Goal: Task Accomplishment & Management: Manage account settings

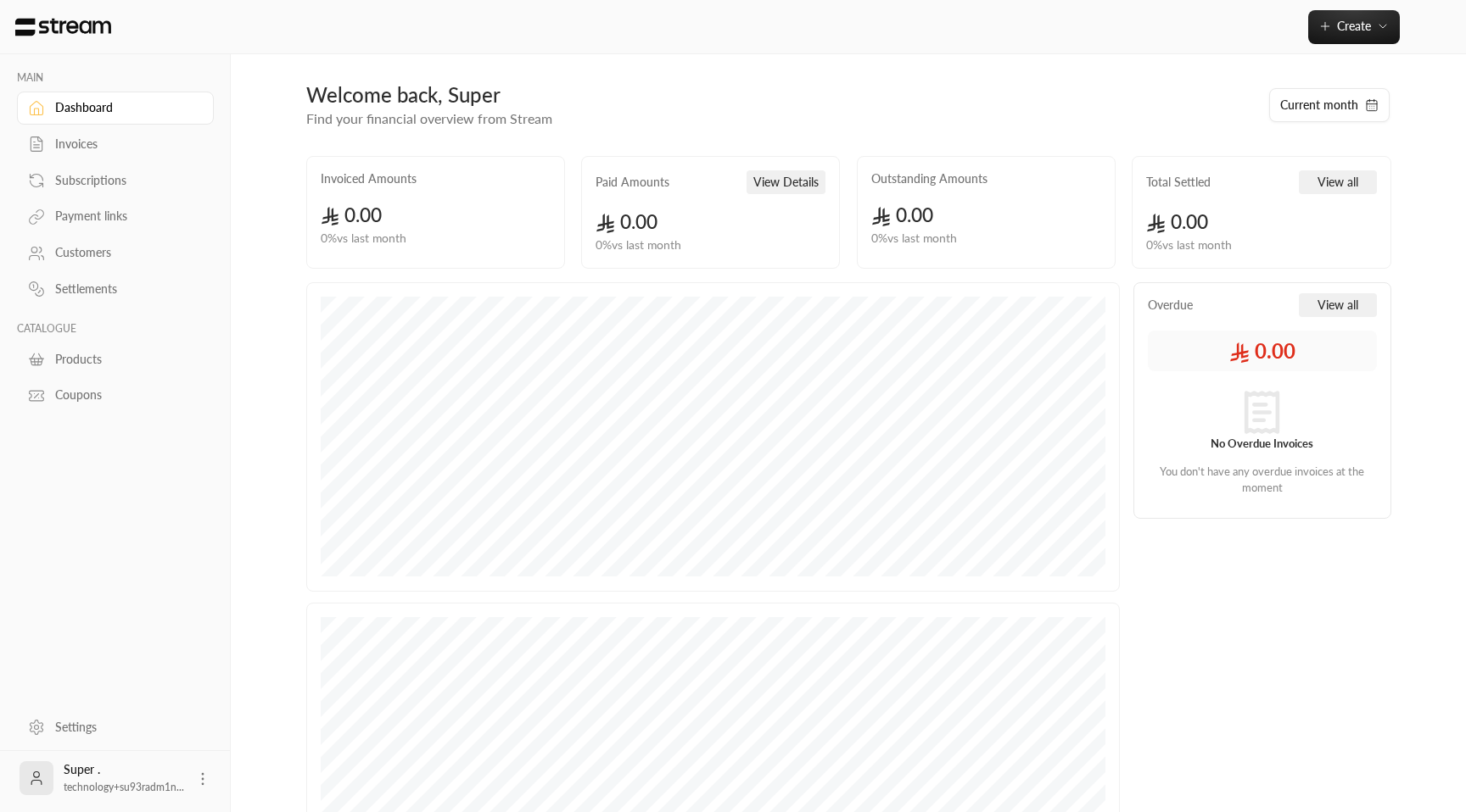
click at [89, 227] on link "Payment links" at bounding box center [115, 216] width 197 height 33
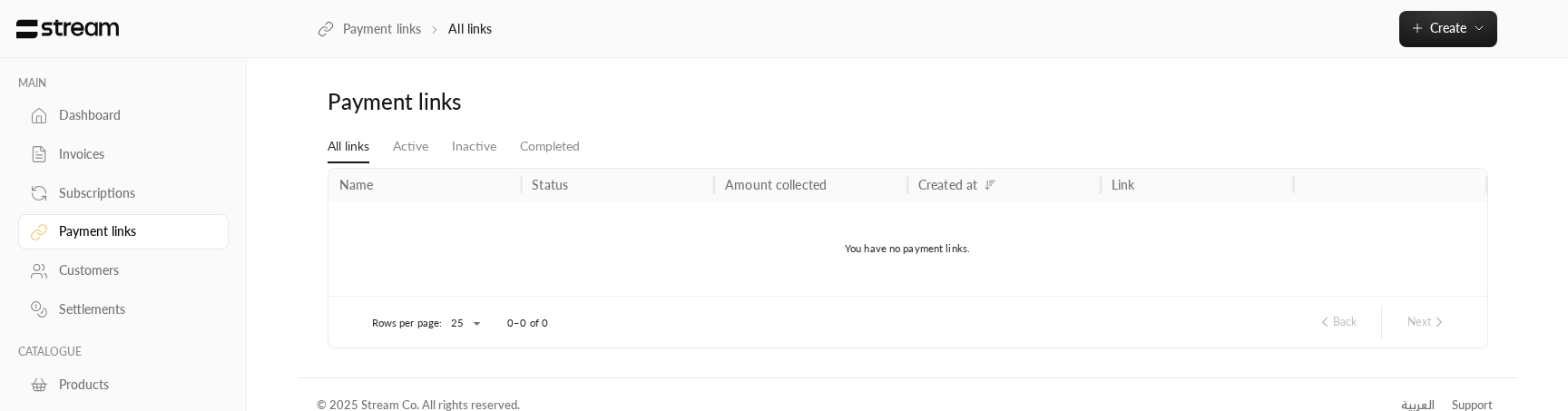
click at [106, 283] on link "Customers" at bounding box center [123, 270] width 210 height 35
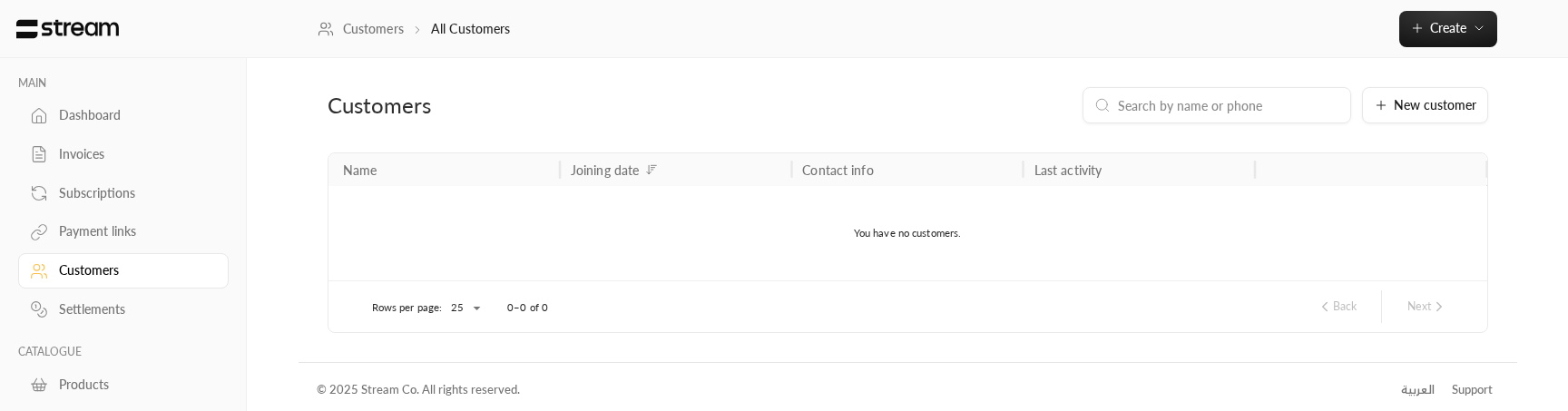
click at [86, 228] on div "Payment links" at bounding box center [132, 231] width 147 height 18
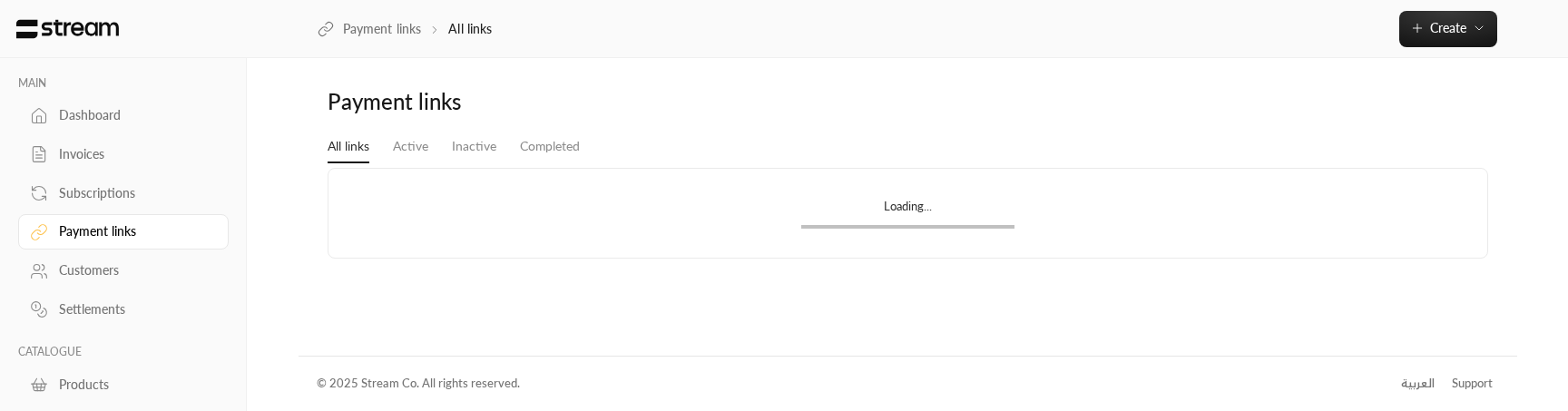
click at [87, 271] on div "Customers" at bounding box center [132, 270] width 147 height 18
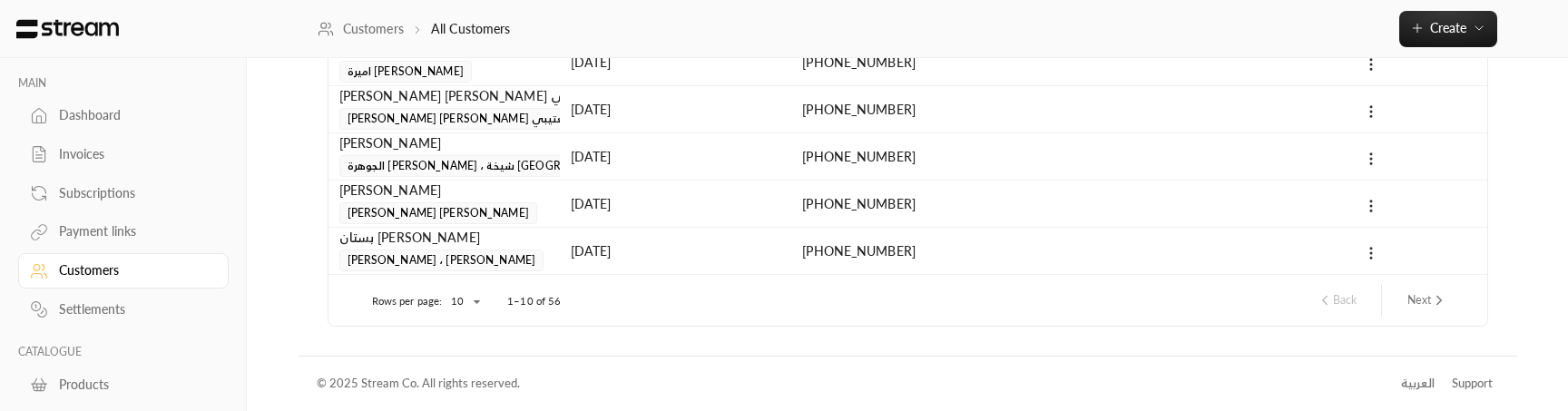
scroll to position [152, 0]
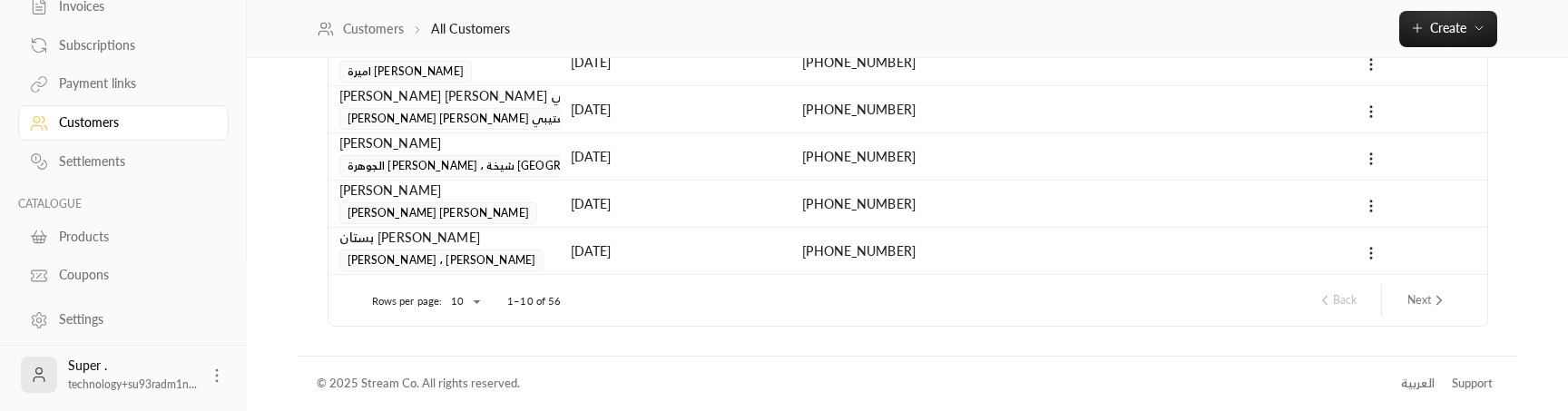
click at [209, 381] on icon at bounding box center [216, 375] width 18 height 18
click at [207, 383] on li "Logout" at bounding box center [189, 374] width 66 height 29
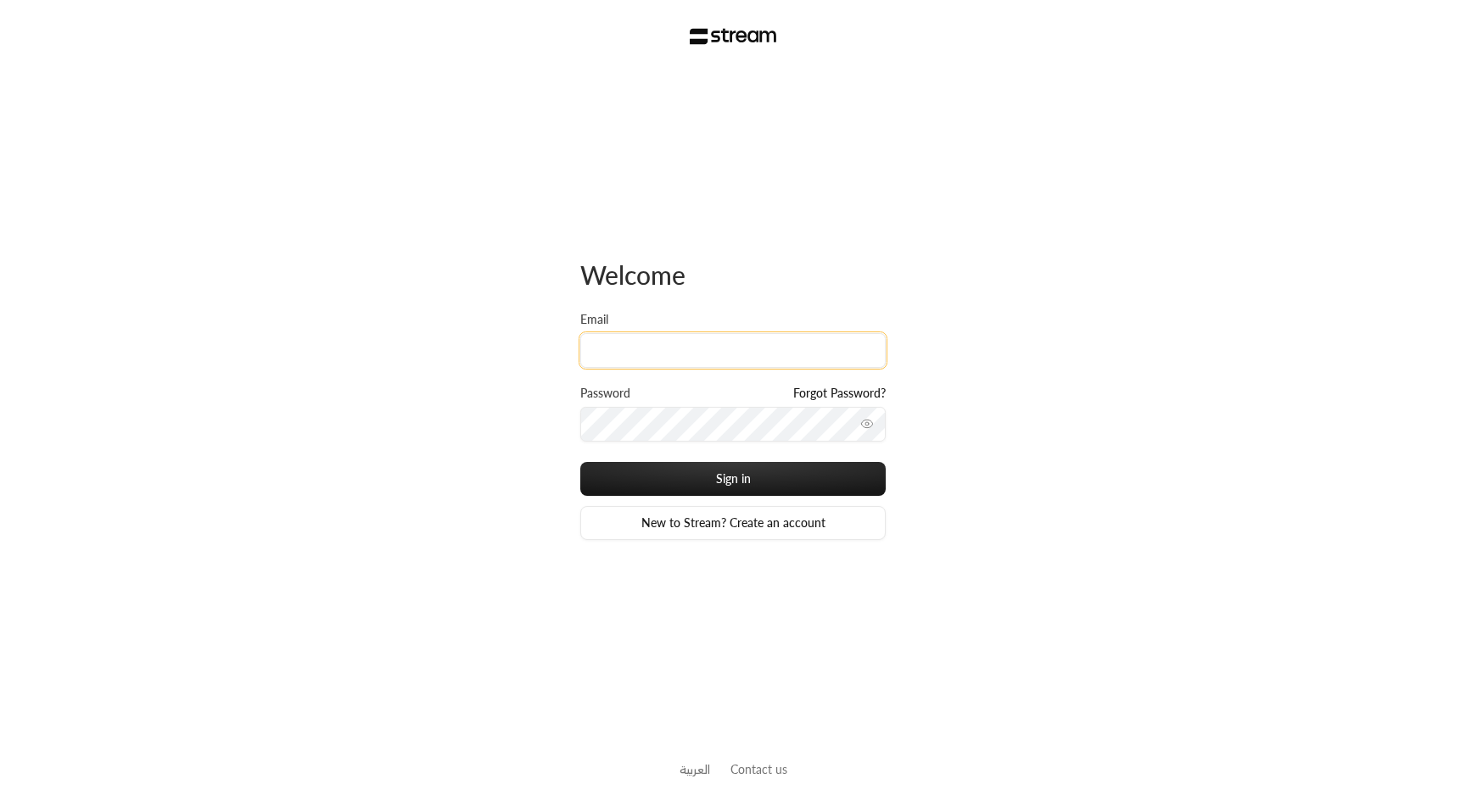
click at [691, 358] on input "Email" at bounding box center [732, 350] width 305 height 34
paste input "technology+su93radm1n_taibaschools@streampay.sa"
type input "technology+su93radm1n_taibaschools@streampay.sa"
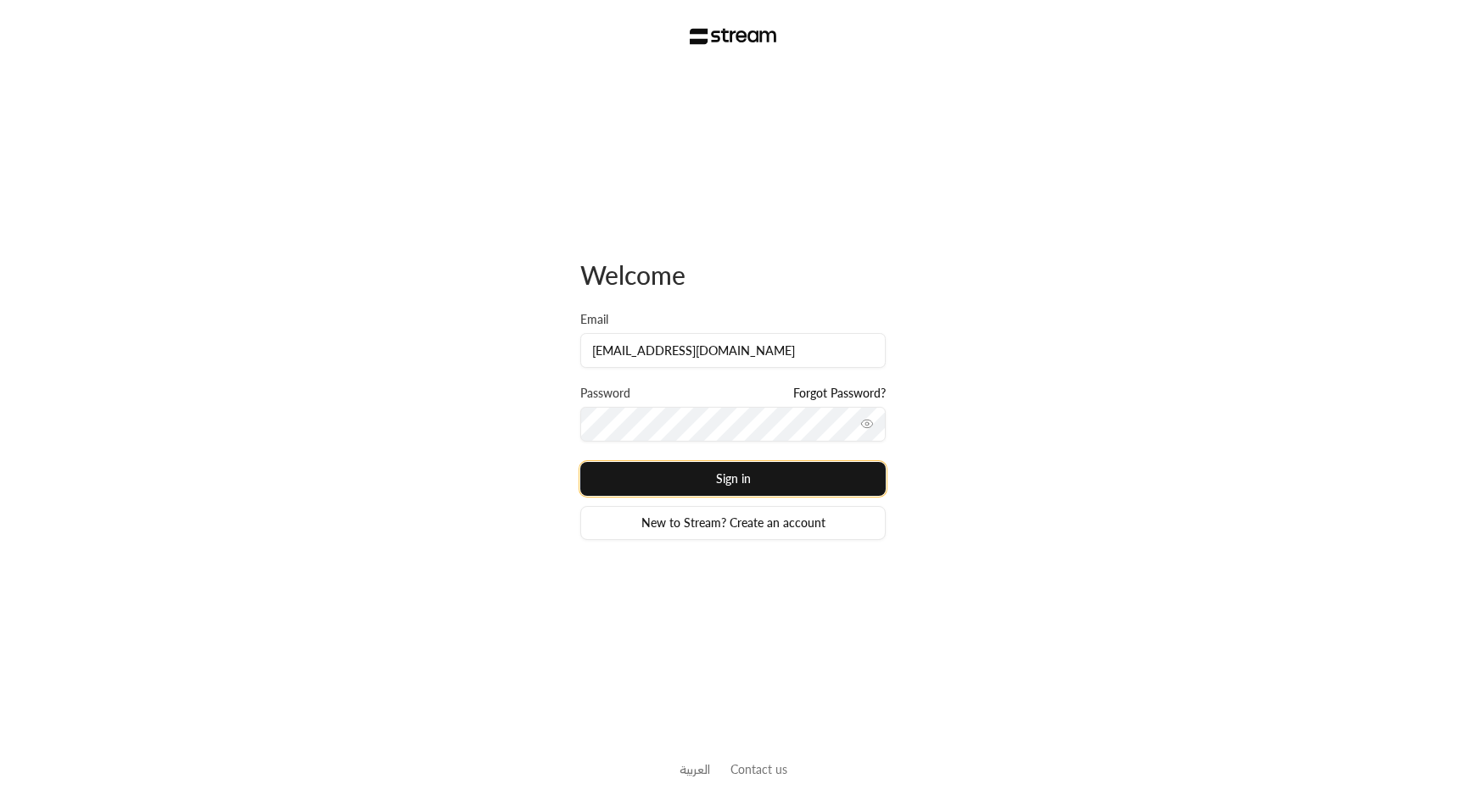
click at [766, 471] on button "Sign in" at bounding box center [732, 479] width 305 height 34
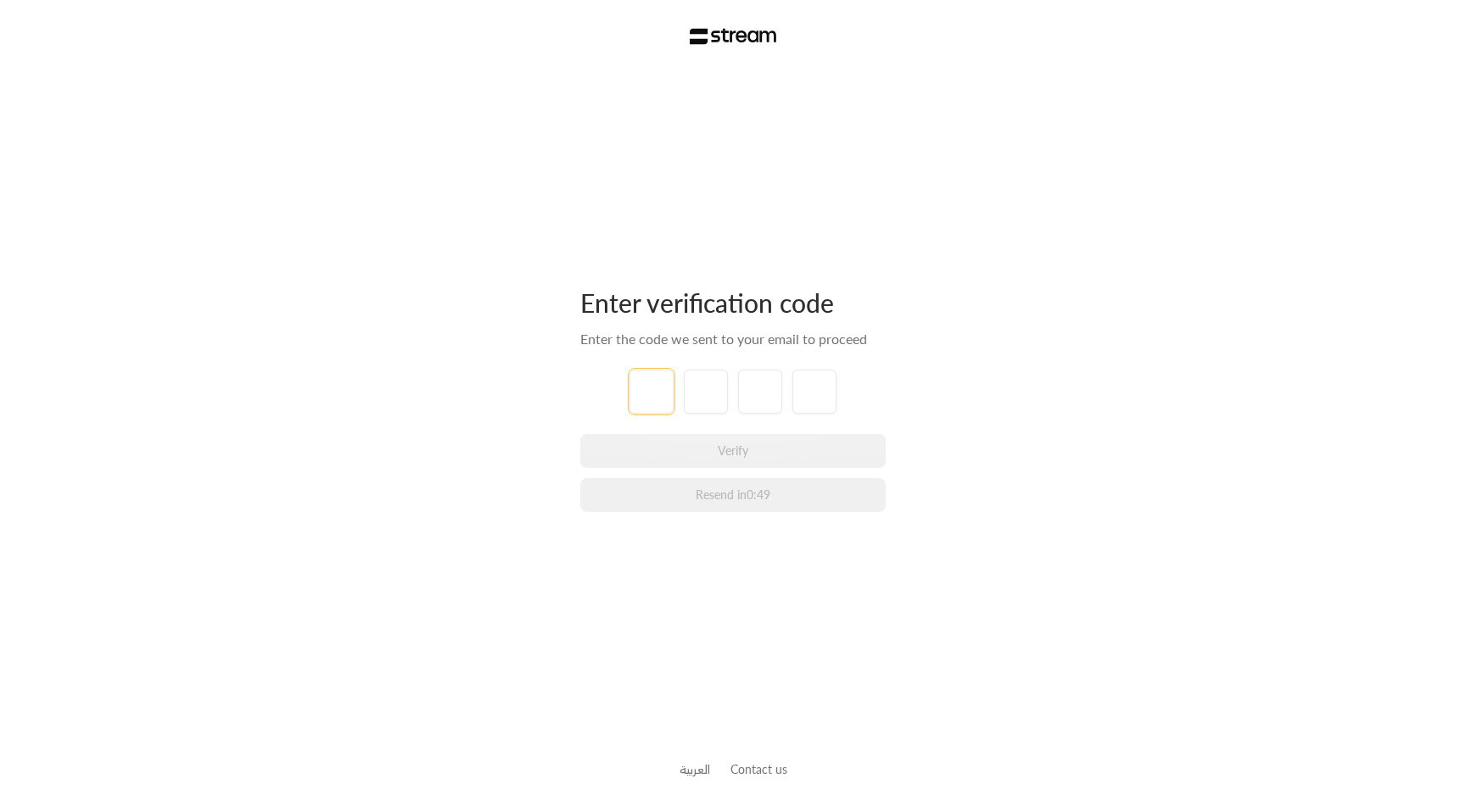
paste input "7"
type input "7"
type input "3"
type input "1"
type input "9"
